Goal: Find specific page/section: Find specific page/section

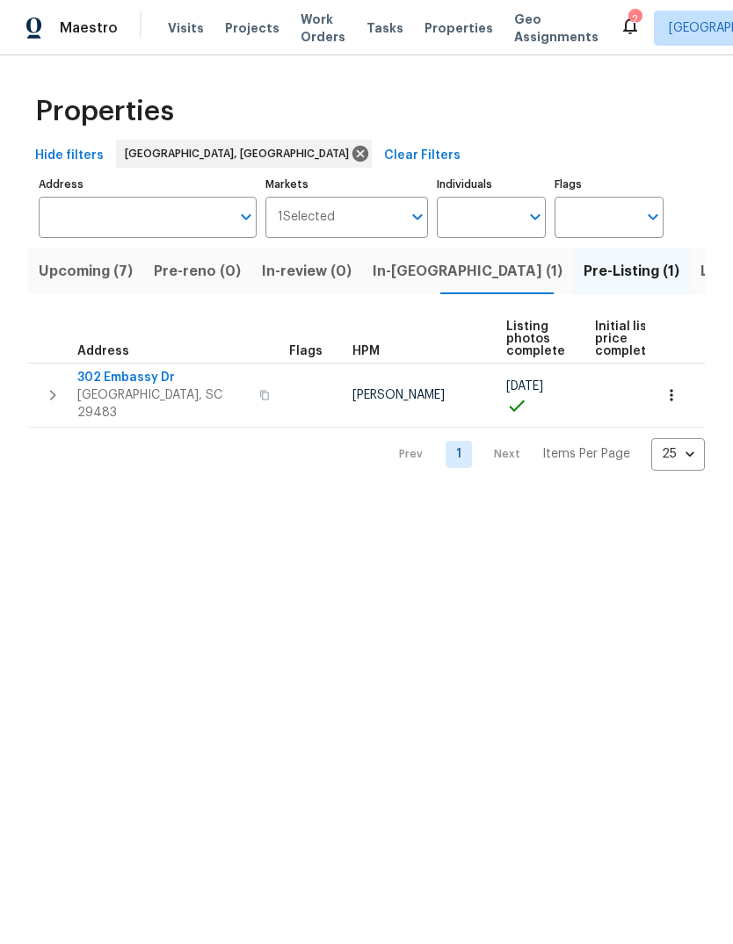
click at [700, 274] on span "Listed (5)" at bounding box center [733, 271] width 66 height 25
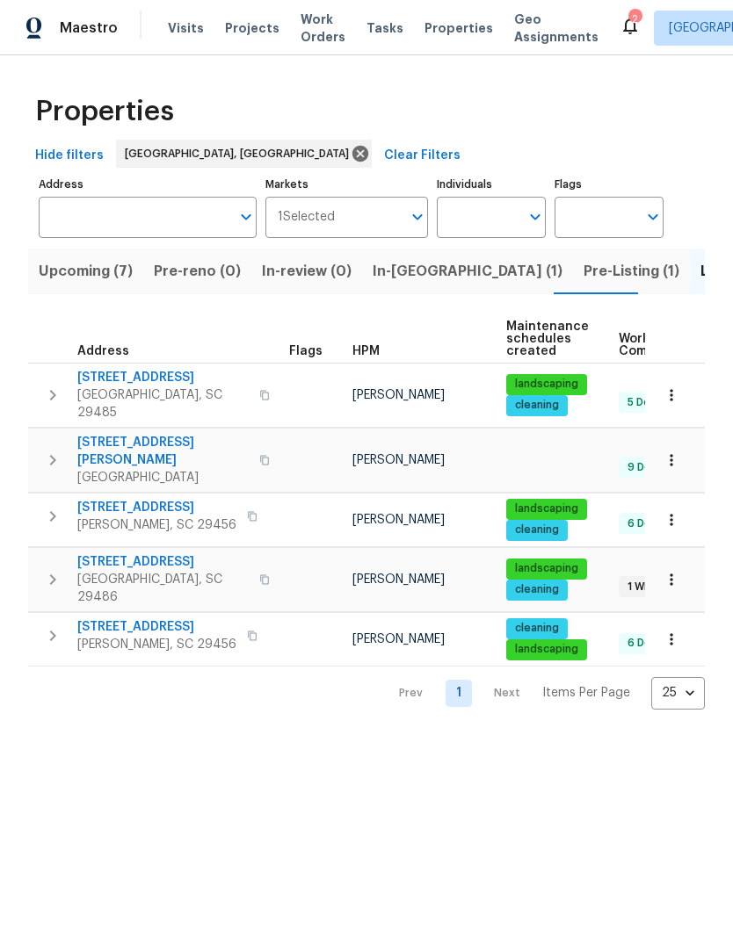
click at [674, 391] on icon "button" at bounding box center [671, 396] width 18 height 18
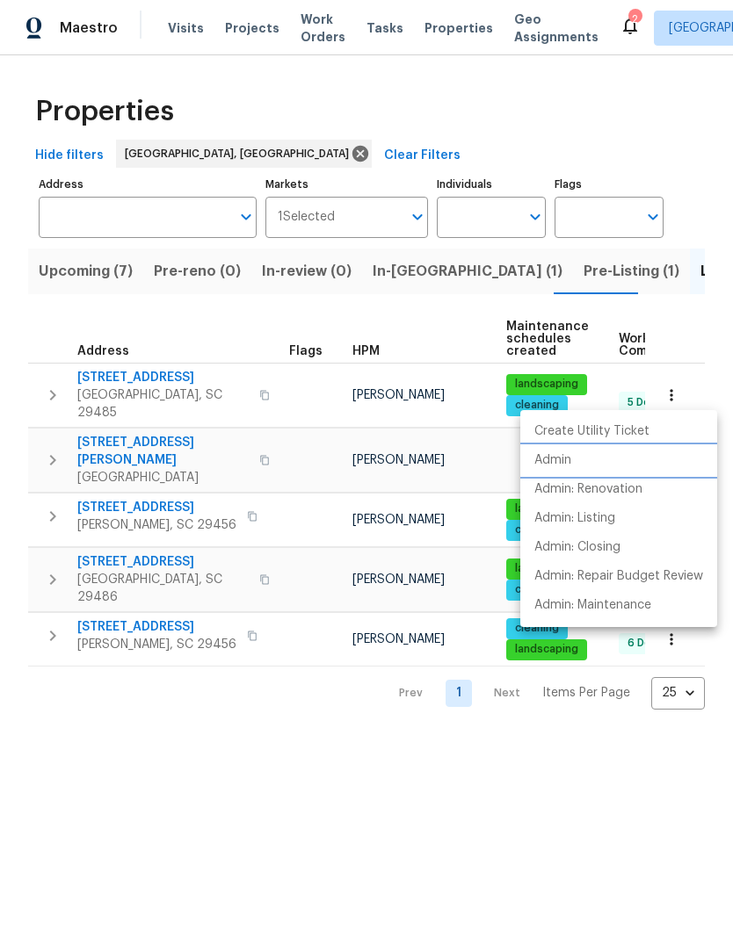
click at [576, 469] on li "Admin" at bounding box center [618, 460] width 197 height 29
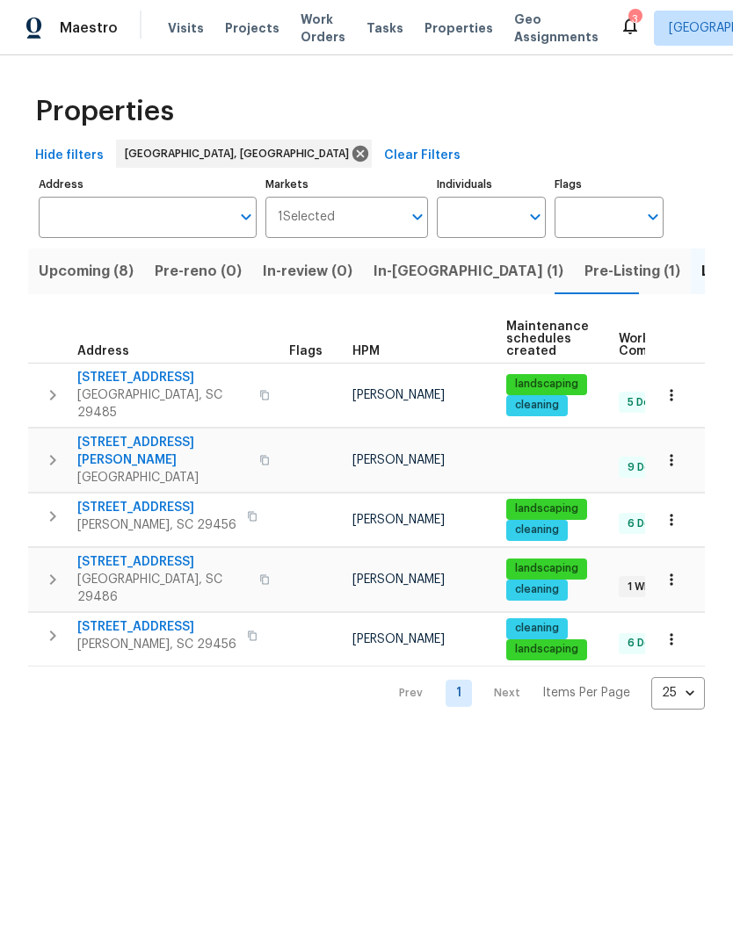
click at [112, 277] on span "Upcoming (8)" at bounding box center [86, 271] width 95 height 25
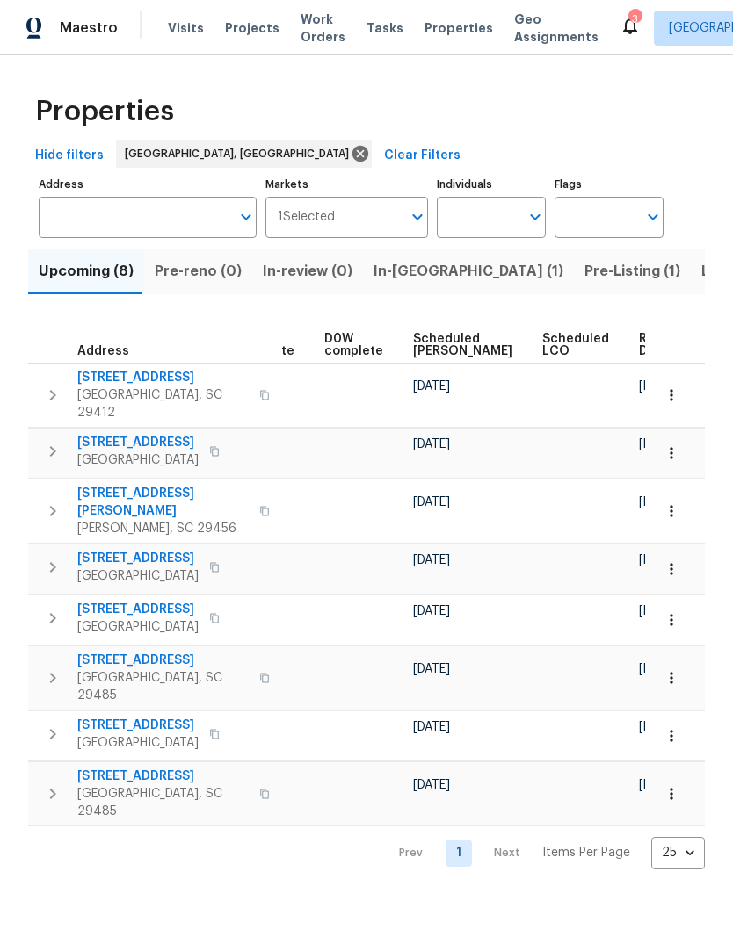
scroll to position [0, 459]
click at [640, 352] on span "Ready Date" at bounding box center [659, 345] width 39 height 25
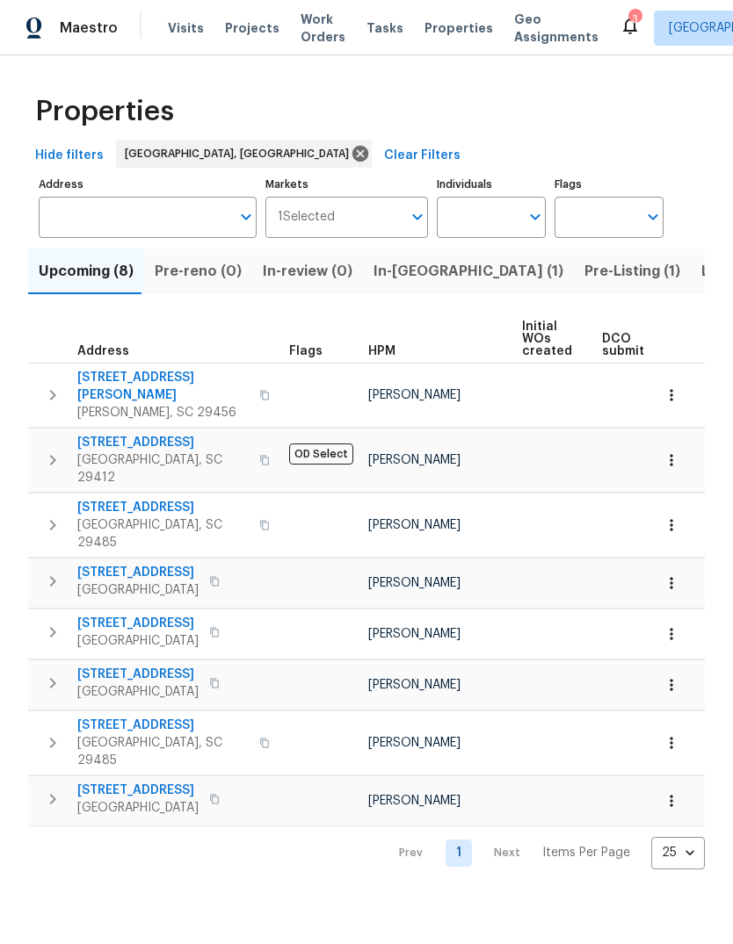
click at [157, 717] on span "[STREET_ADDRESS]" at bounding box center [162, 726] width 171 height 18
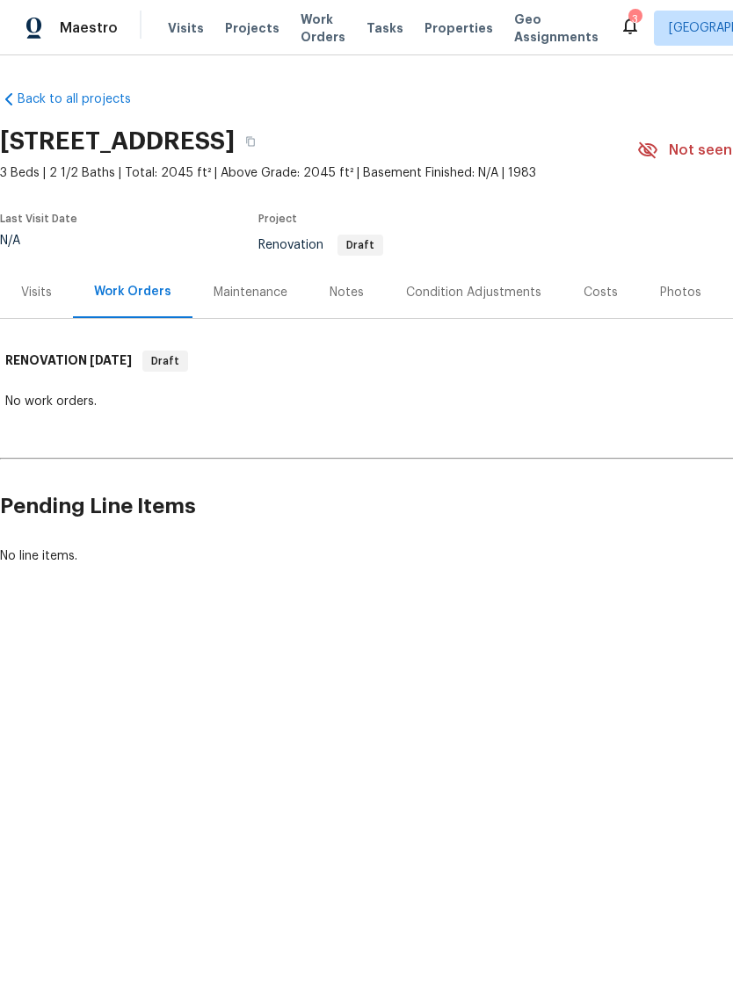
click at [591, 295] on div "Costs" at bounding box center [600, 293] width 34 height 18
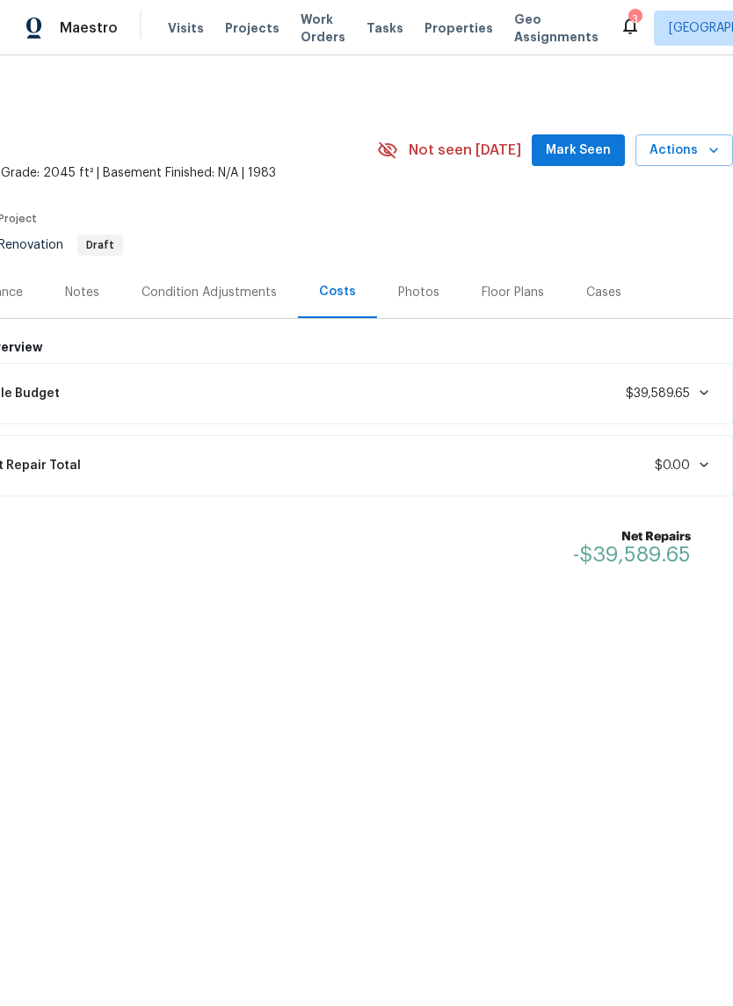
scroll to position [0, 260]
click at [574, 163] on button "Mark Seen" at bounding box center [578, 150] width 93 height 33
click at [437, 36] on span "Properties" at bounding box center [458, 28] width 69 height 18
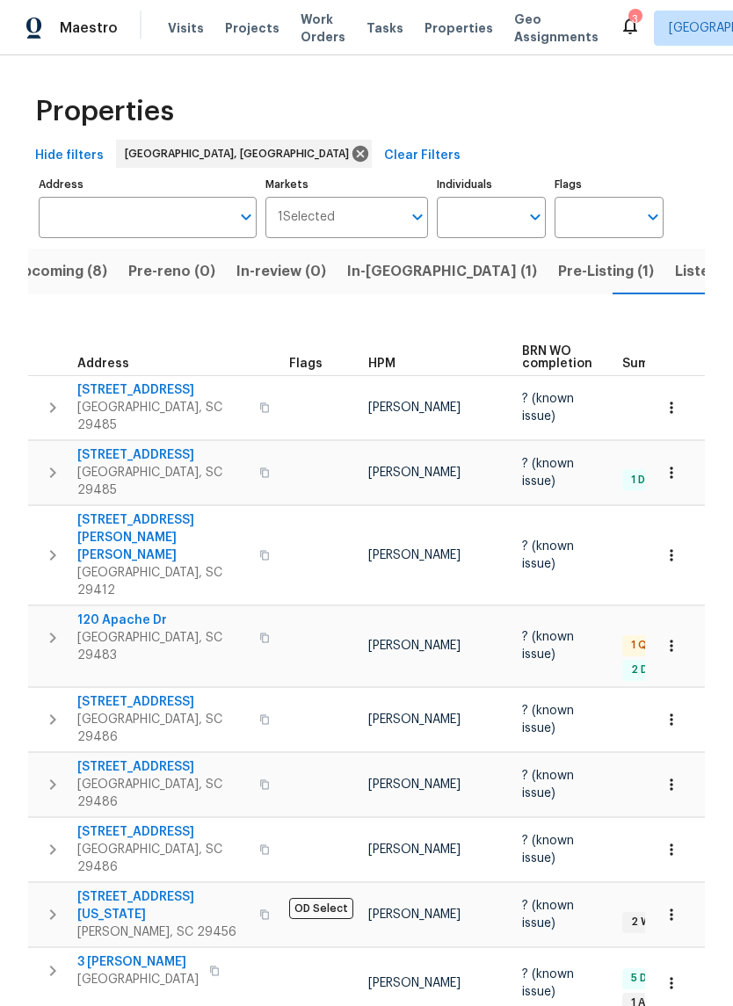
click at [675, 279] on span "Listed (5)" at bounding box center [708, 271] width 66 height 25
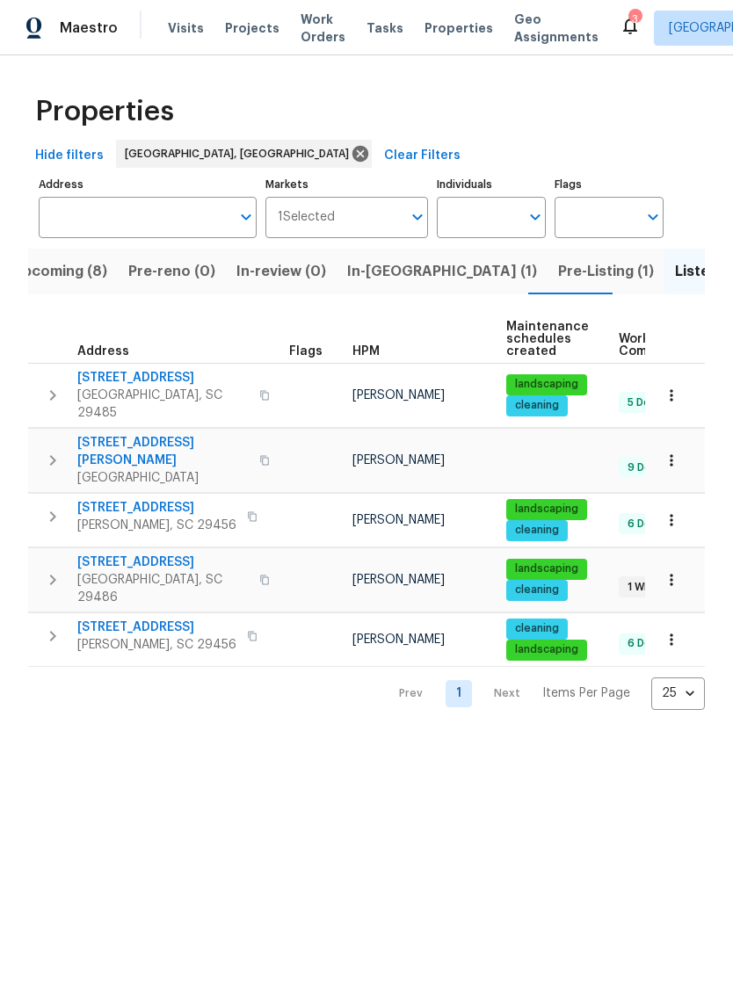
click at [134, 553] on span "350 Oak Park St" at bounding box center [162, 562] width 171 height 18
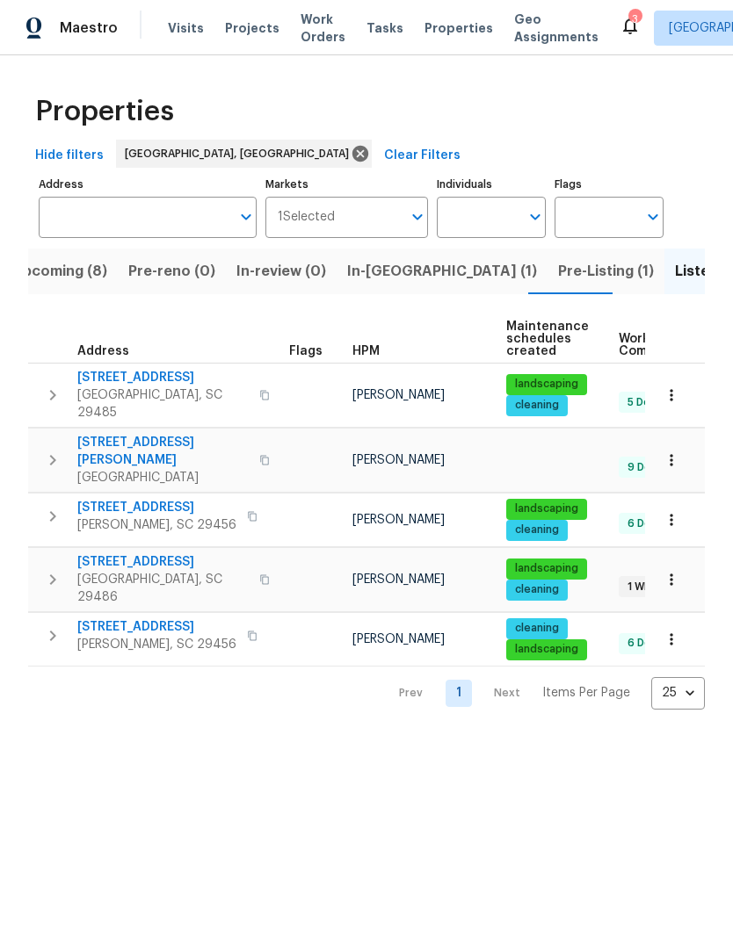
click at [680, 563] on button "button" at bounding box center [671, 579] width 39 height 39
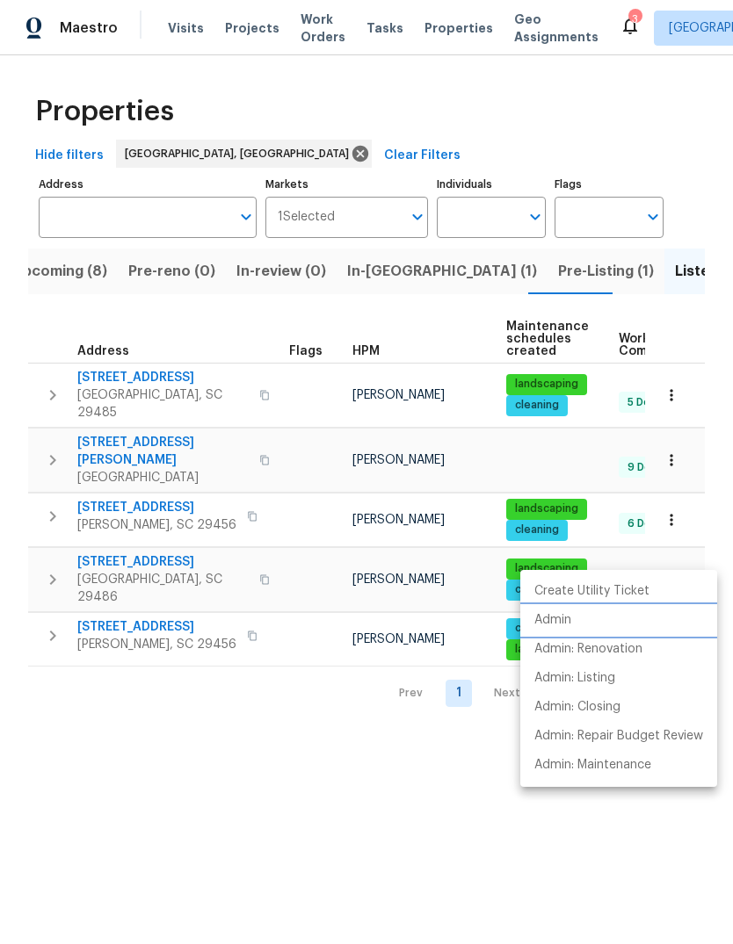
click at [564, 621] on p "Admin" at bounding box center [552, 620] width 37 height 18
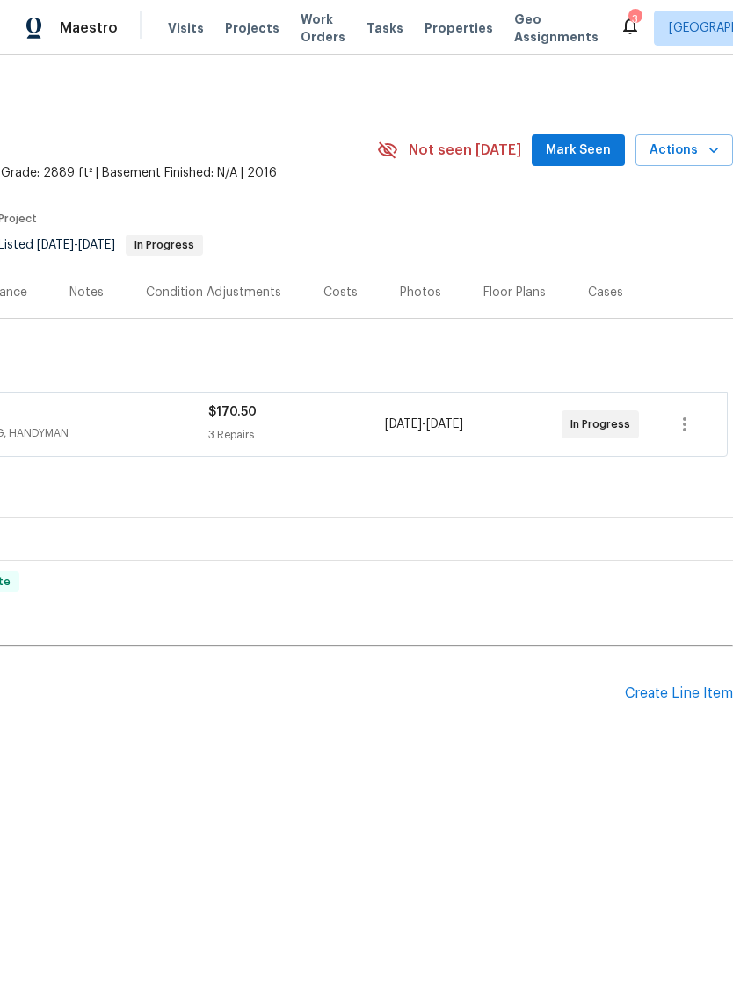
scroll to position [0, 260]
click at [412, 297] on div "Photos" at bounding box center [420, 293] width 41 height 18
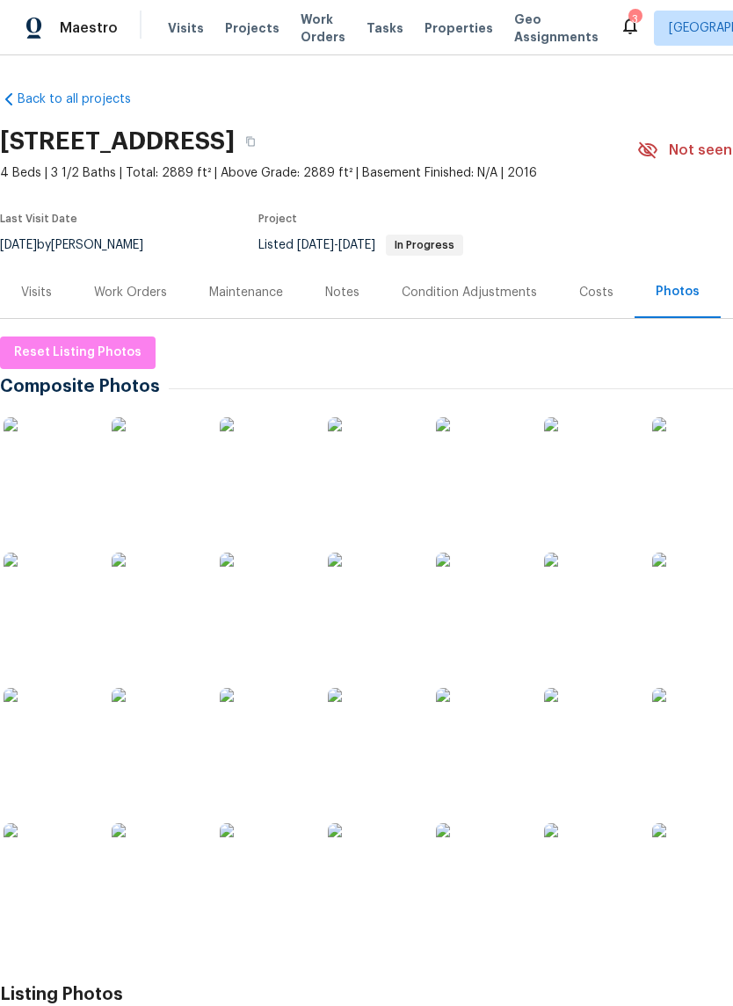
click at [147, 279] on div "Work Orders" at bounding box center [130, 292] width 115 height 52
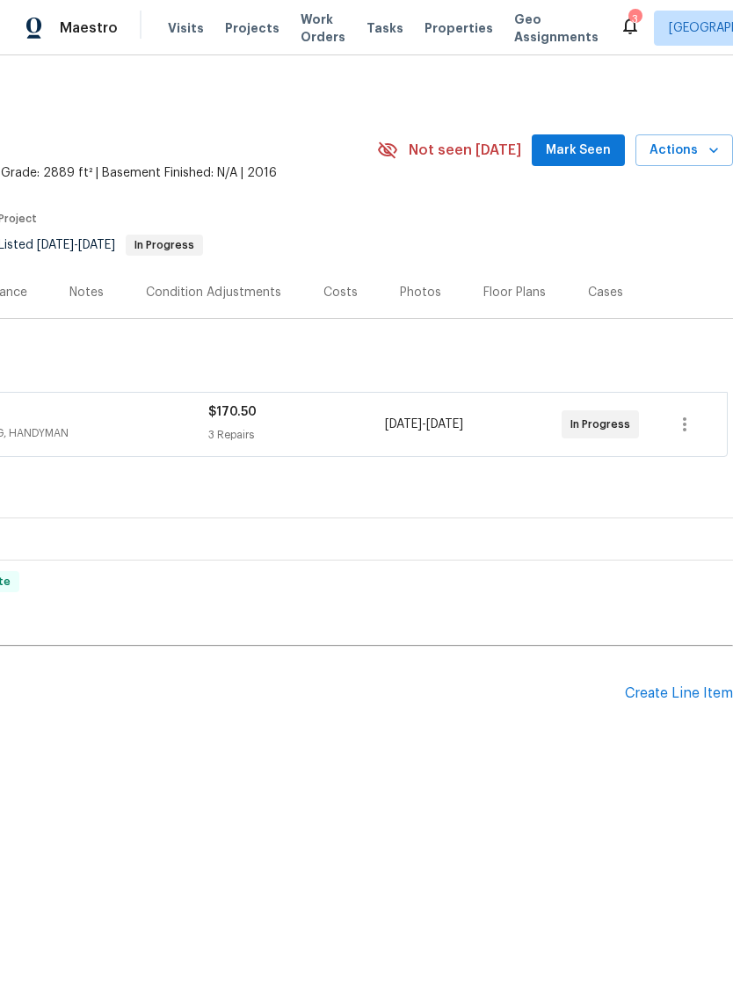
scroll to position [0, 260]
click at [594, 163] on button "Mark Seen" at bounding box center [578, 150] width 93 height 33
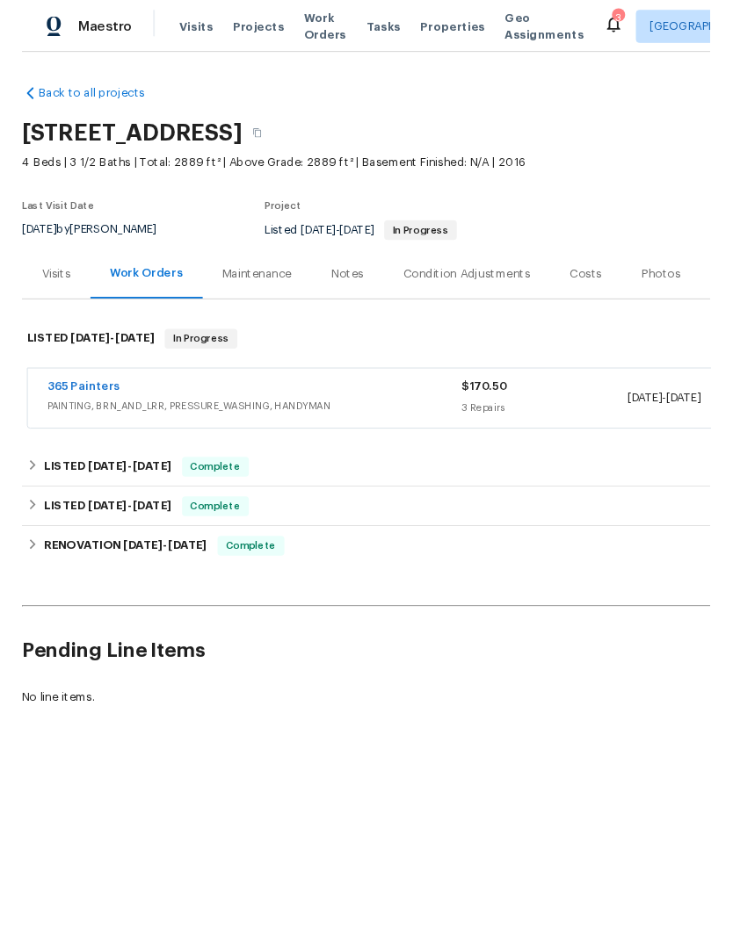
scroll to position [0, 0]
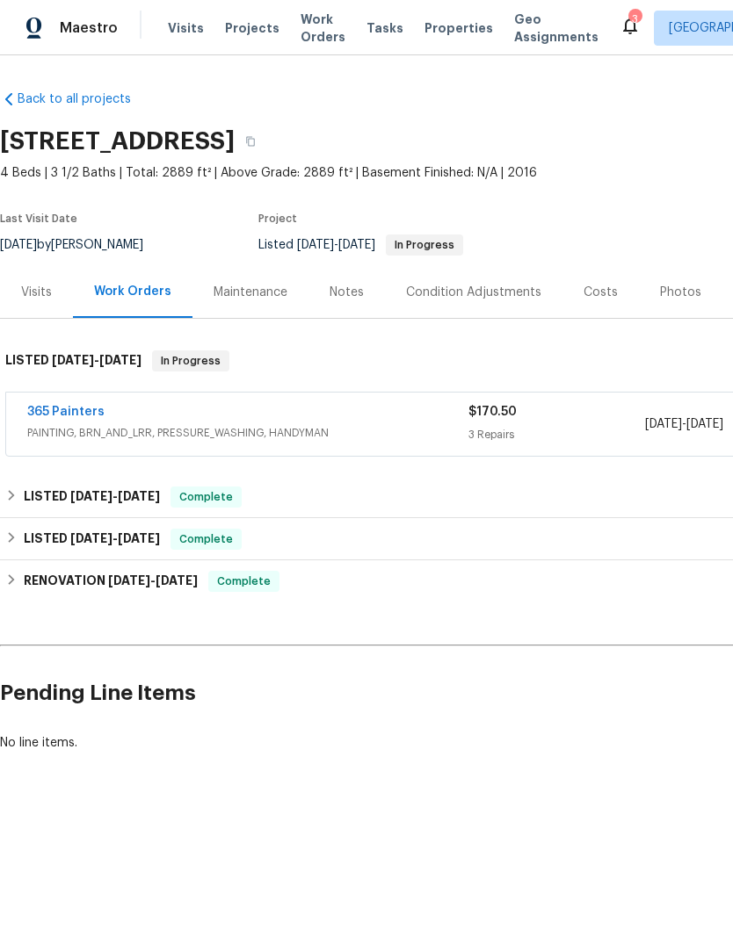
click at [453, 26] on span "Properties" at bounding box center [458, 28] width 69 height 18
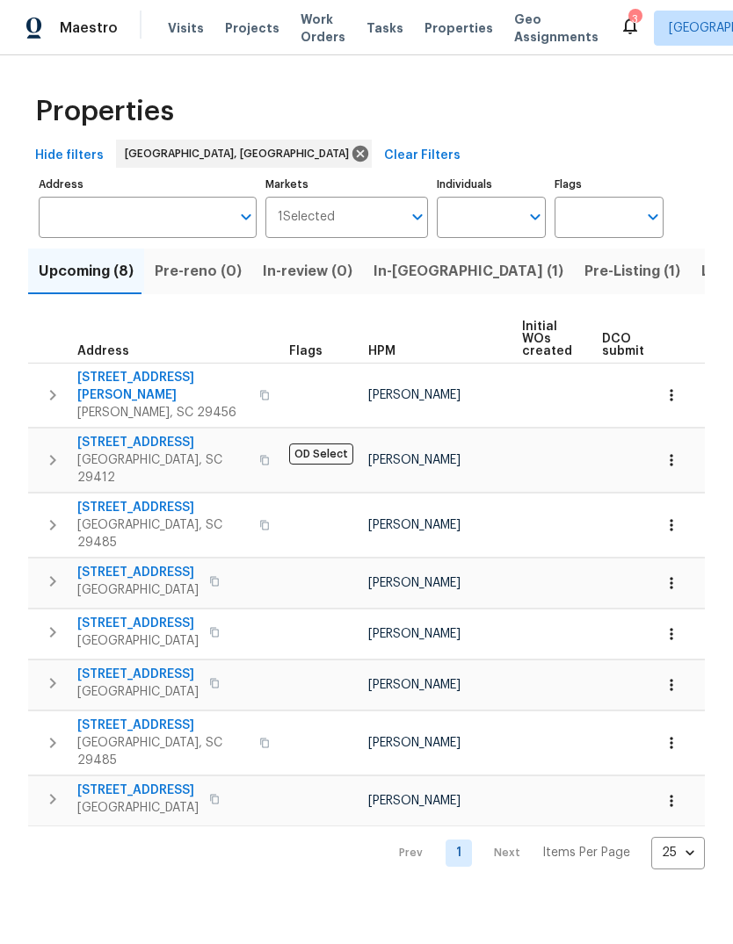
click at [574, 286] on button "Pre-Listing (1)" at bounding box center [632, 272] width 117 height 46
